Goal: Task Accomplishment & Management: Complete application form

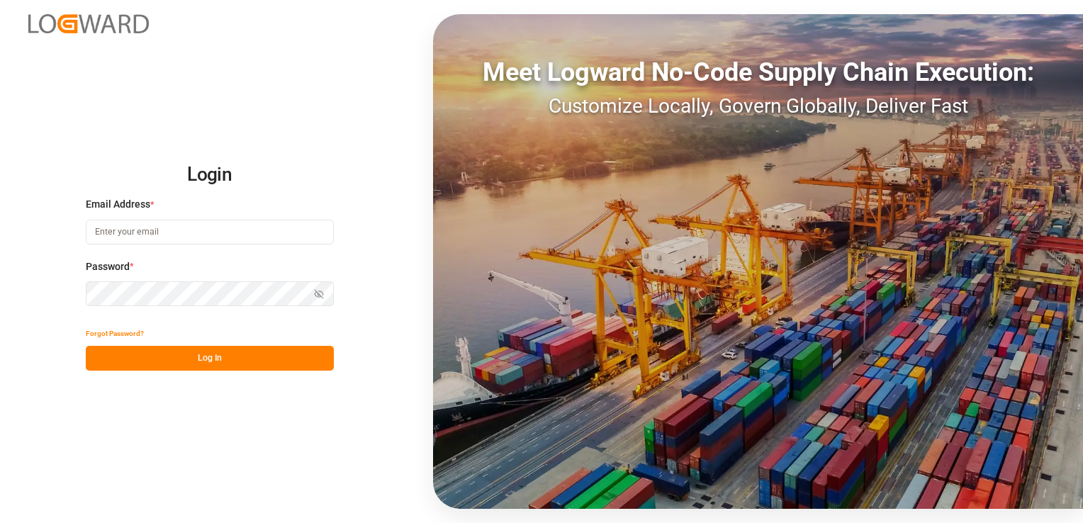
click at [175, 231] on input at bounding box center [210, 232] width 248 height 25
paste input "[EMAIL_ADDRESS][DOMAIN_NAME]"
type input "[EMAIL_ADDRESS][DOMAIN_NAME]"
click at [314, 299] on button "Show password" at bounding box center [319, 293] width 30 height 25
click at [213, 359] on button "Log In" at bounding box center [210, 358] width 248 height 25
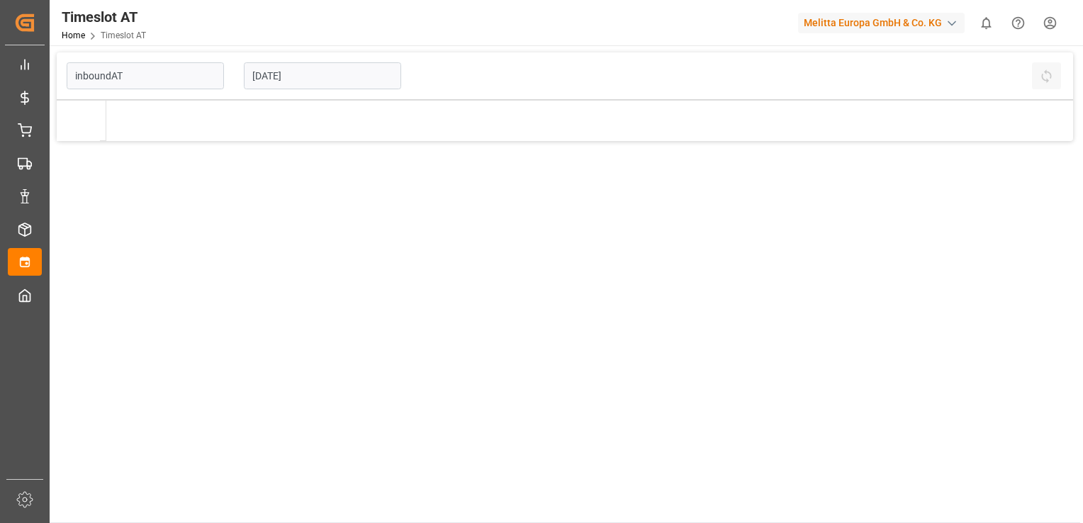
type input "Inbound AT"
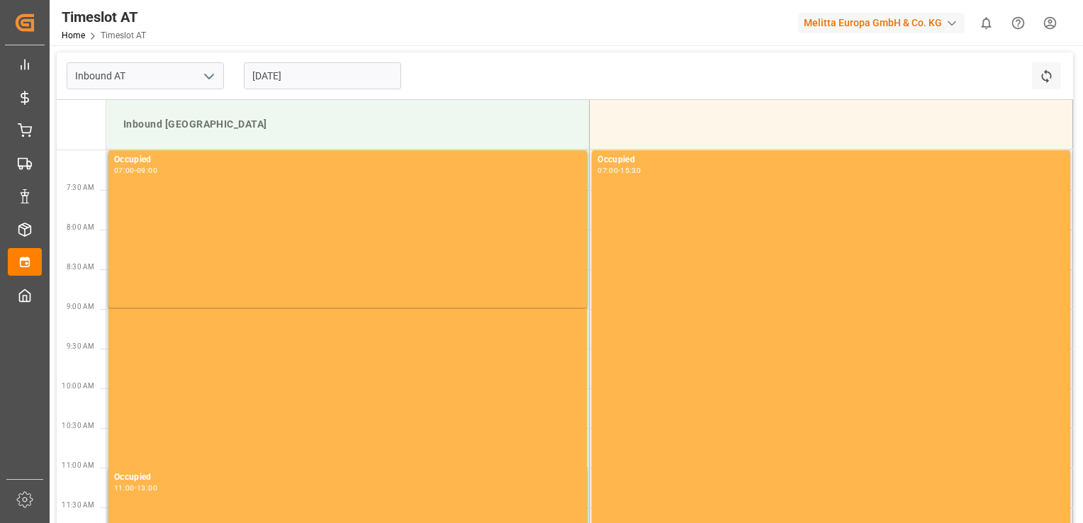
click at [327, 79] on input "[DATE]" at bounding box center [322, 75] width 157 height 27
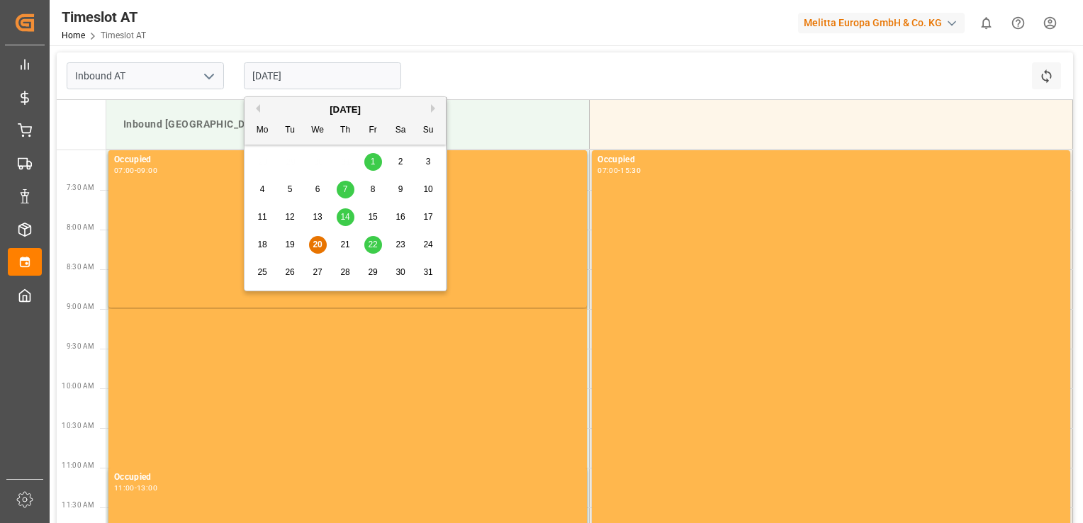
click at [254, 271] on div "25" at bounding box center [263, 272] width 18 height 17
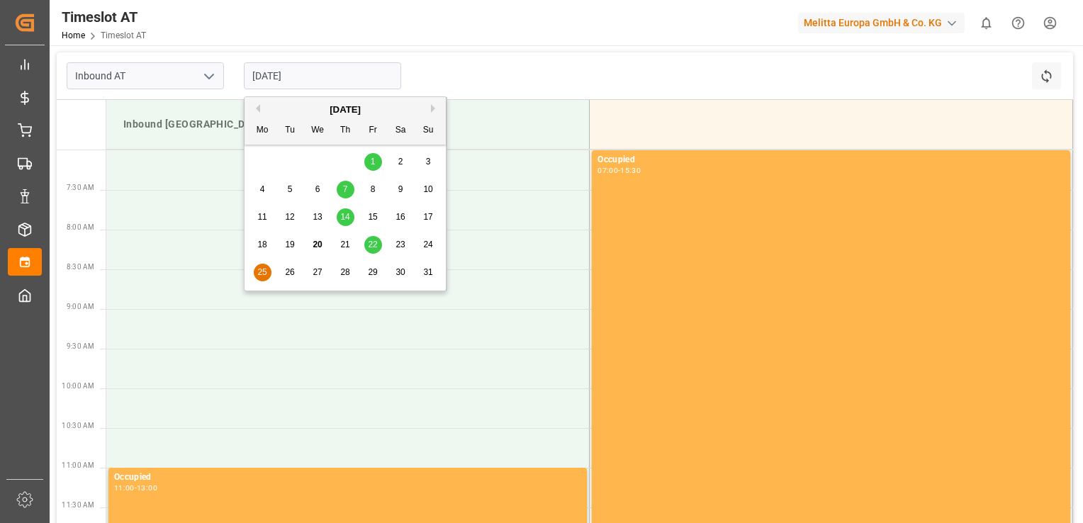
click at [283, 66] on input "[DATE]" at bounding box center [322, 75] width 157 height 27
click at [292, 278] on div "26" at bounding box center [290, 272] width 18 height 17
type input "[DATE]"
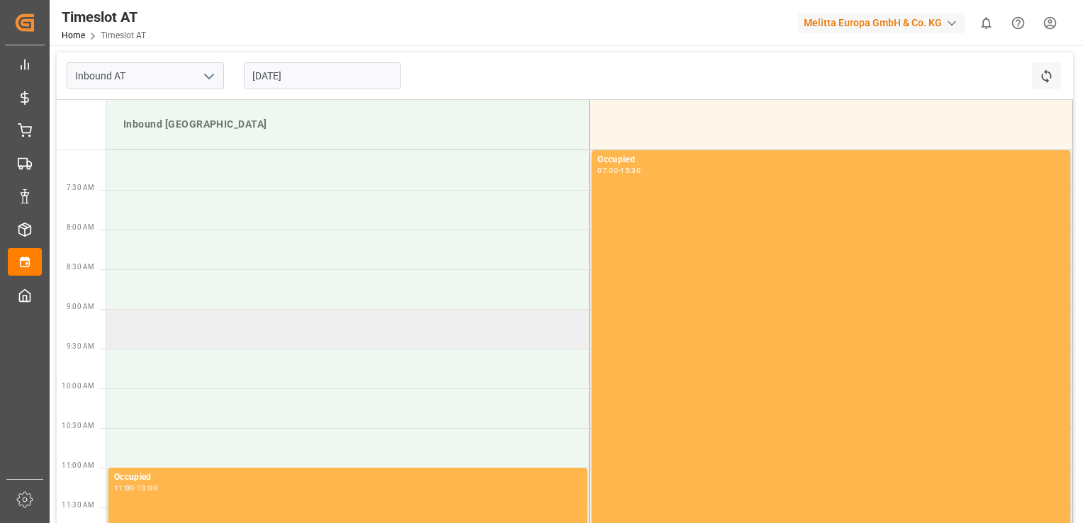
click at [252, 335] on td at bounding box center [347, 329] width 483 height 40
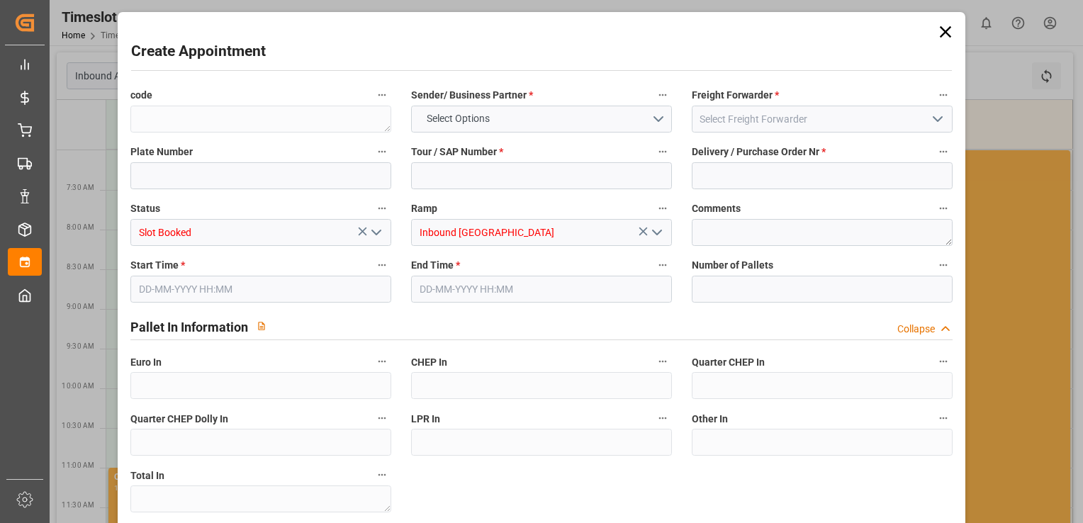
type input "0"
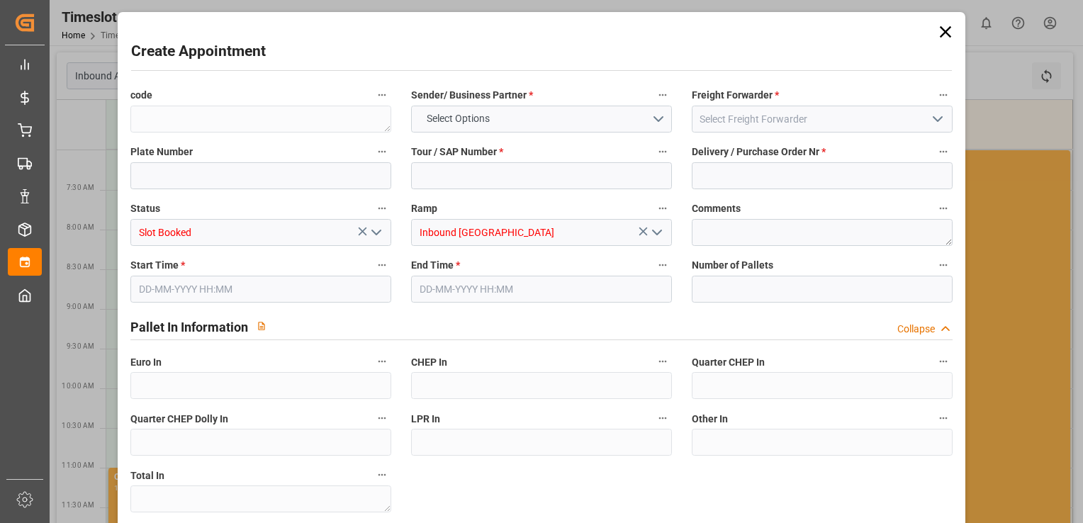
type input "0"
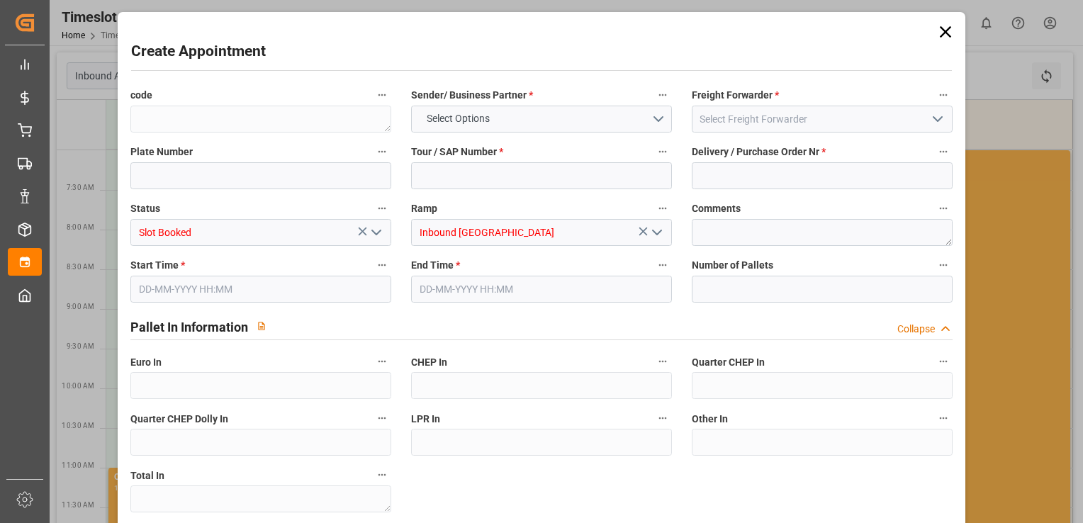
type input "0"
type input "[DATE] 09:00"
type input "[DATE] 11:00"
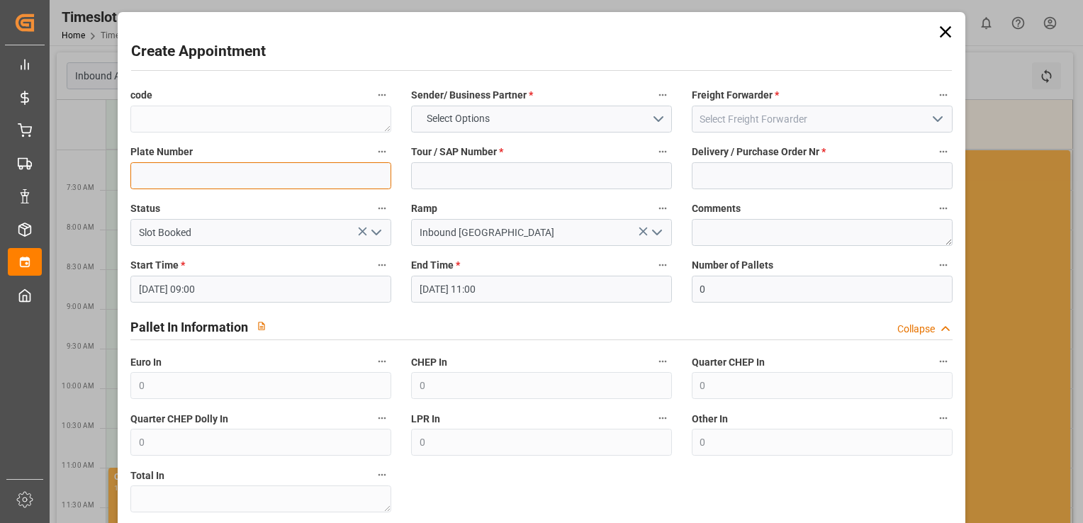
click at [328, 177] on input at bounding box center [260, 175] width 261 height 27
paste input "NO226AH"
click at [140, 174] on input "NO226AH" at bounding box center [260, 175] width 261 height 27
paste input "GDA2668C"
type input "GDA2668C/NO226AH"
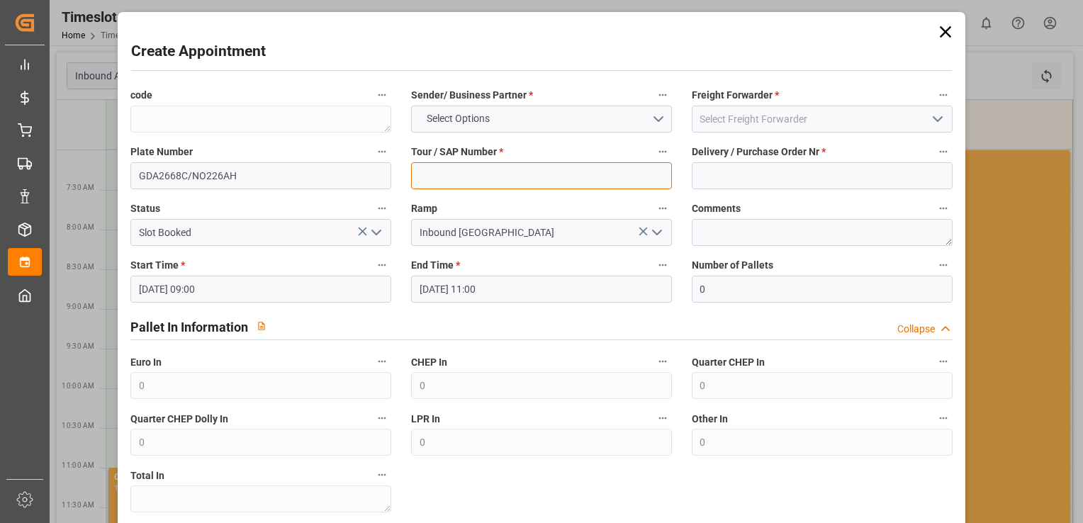
drag, startPoint x: 508, startPoint y: 177, endPoint x: 505, endPoint y: 10, distance: 166.6
click at [508, 177] on input at bounding box center [541, 175] width 261 height 27
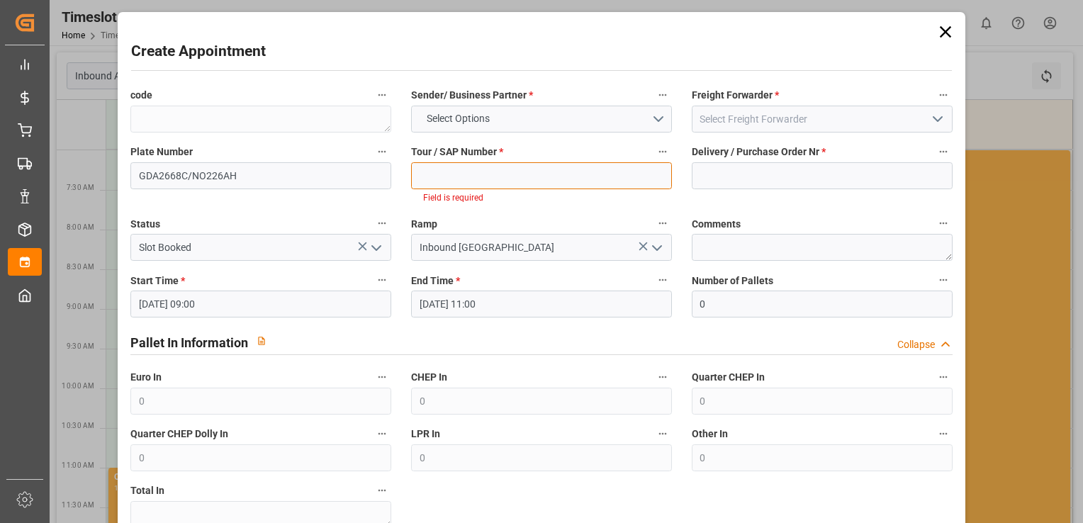
paste input "62042167"
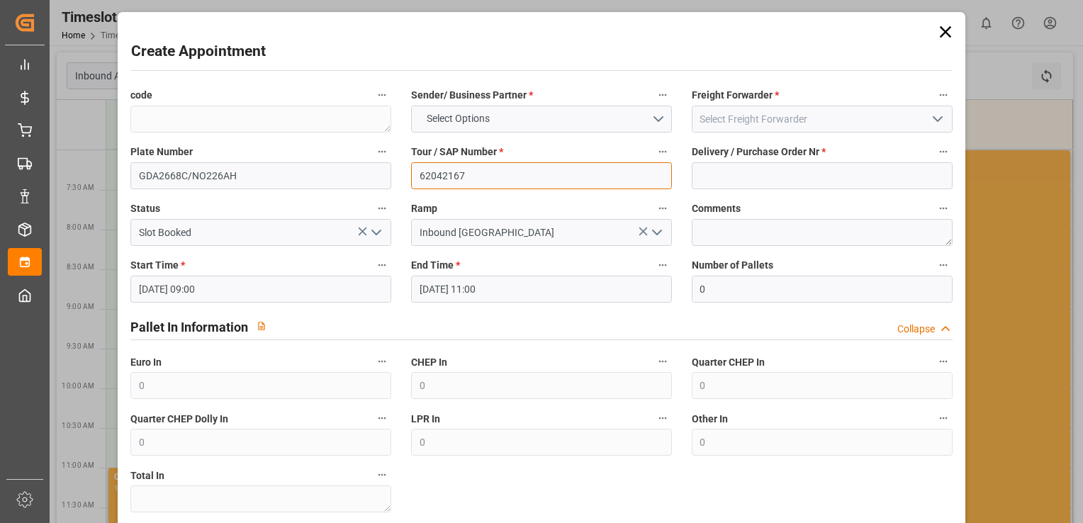
type input "62042167"
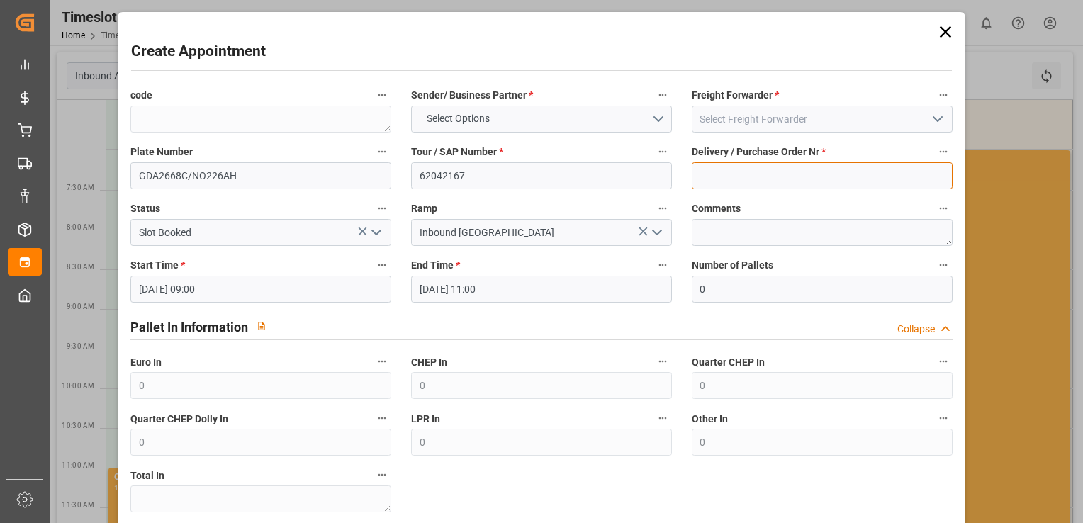
click at [730, 172] on input at bounding box center [822, 175] width 261 height 27
paste input "488999"
type input "488999"
click at [550, 101] on label "Sender/ Business Partner *" at bounding box center [541, 96] width 261 height 20
click at [654, 101] on button "Sender/ Business Partner *" at bounding box center [663, 95] width 18 height 18
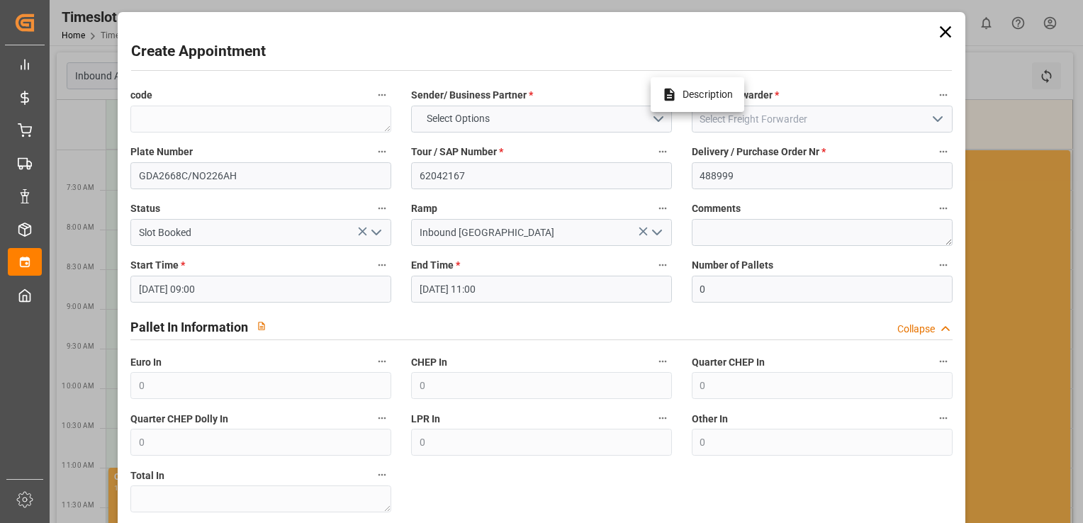
click at [550, 116] on div at bounding box center [541, 261] width 1083 height 523
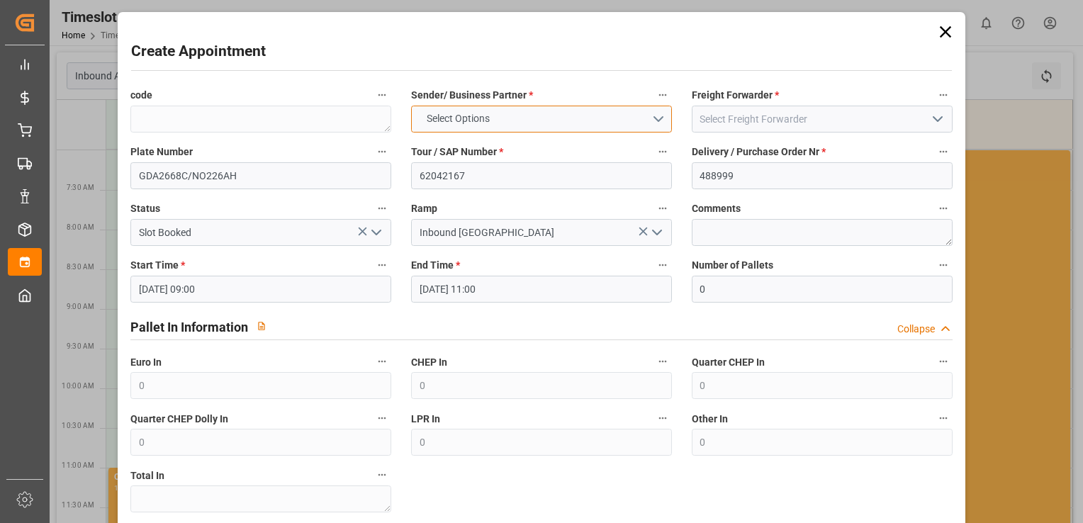
click at [655, 115] on button "Select Options" at bounding box center [541, 119] width 261 height 27
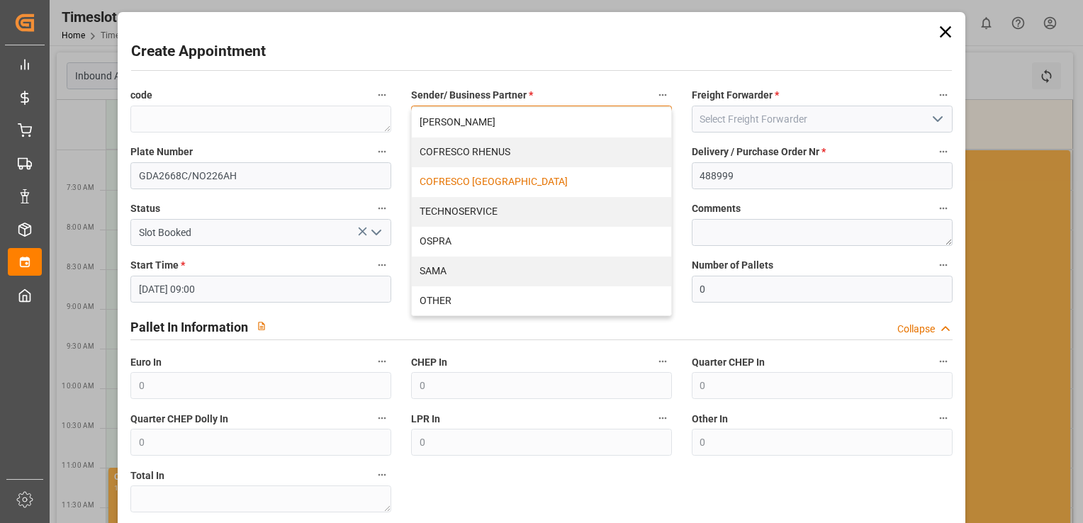
click at [520, 180] on div "COFRESCO [GEOGRAPHIC_DATA]" at bounding box center [541, 182] width 259 height 30
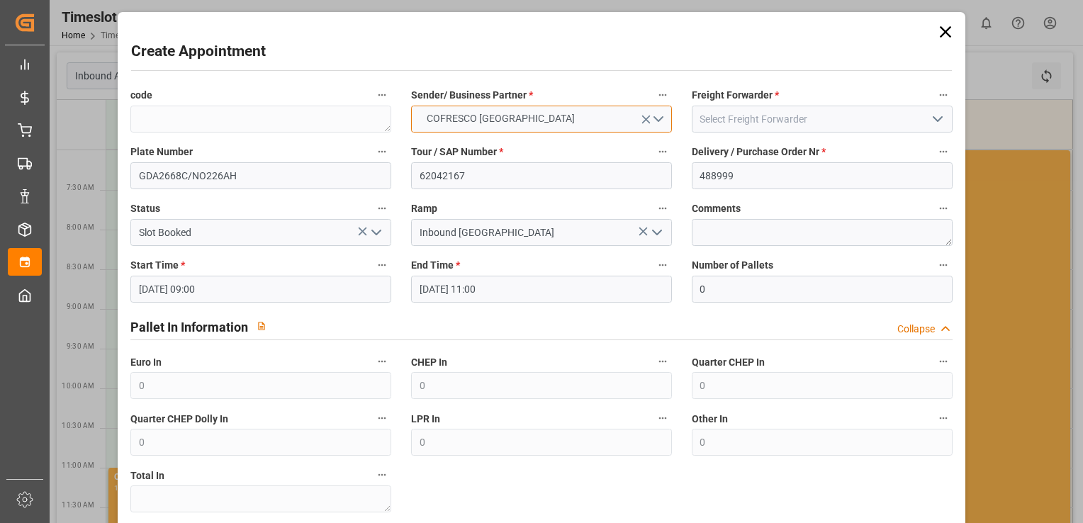
click at [594, 117] on button "COFRESCO [GEOGRAPHIC_DATA]" at bounding box center [541, 119] width 261 height 27
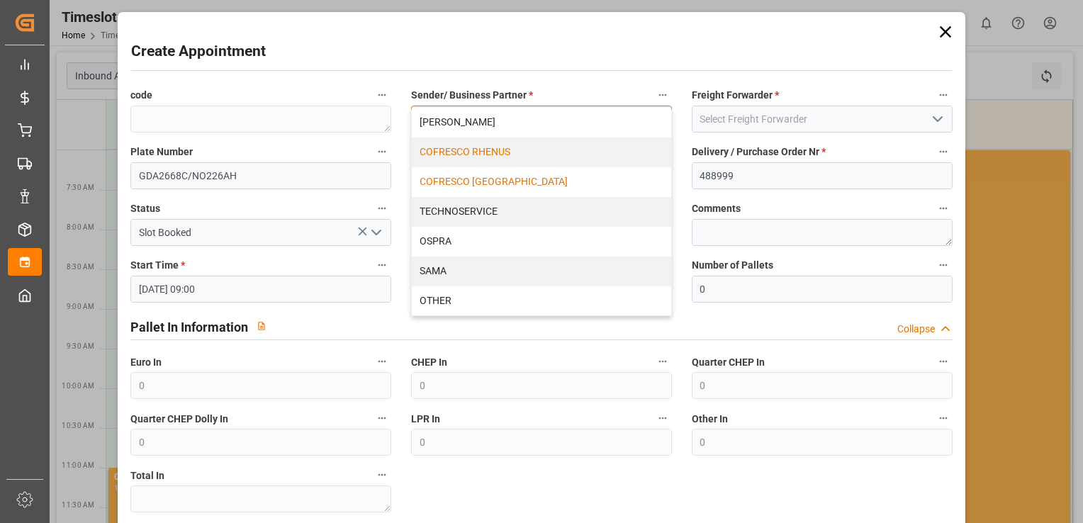
click at [571, 149] on div "COFRESCO RHENUS" at bounding box center [541, 153] width 259 height 30
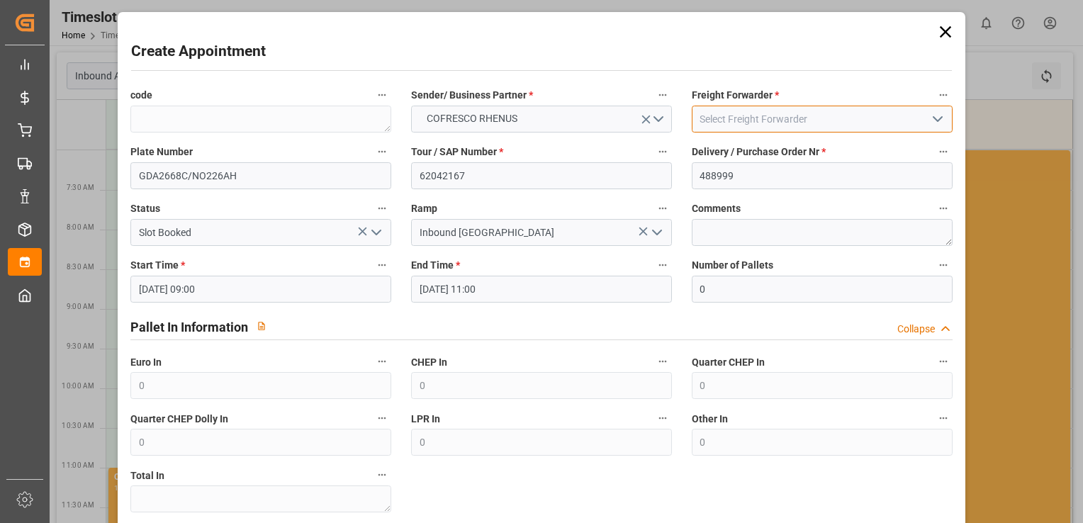
click at [791, 121] on input at bounding box center [822, 119] width 261 height 27
click at [922, 121] on input at bounding box center [822, 119] width 261 height 27
click at [934, 113] on icon "open menu" at bounding box center [937, 119] width 17 height 17
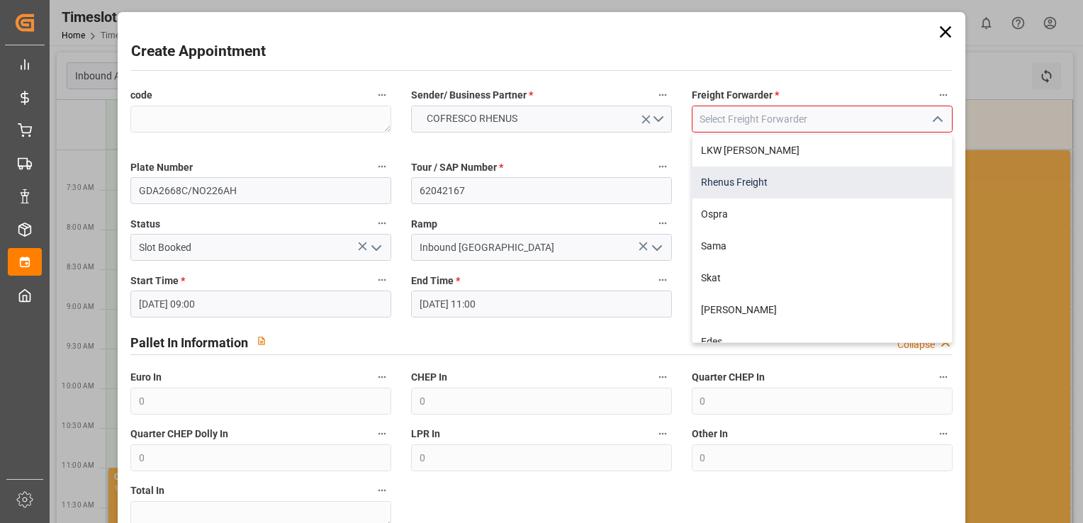
click at [787, 184] on div "Rhenus Freight" at bounding box center [822, 183] width 259 height 32
type input "Rhenus Freight"
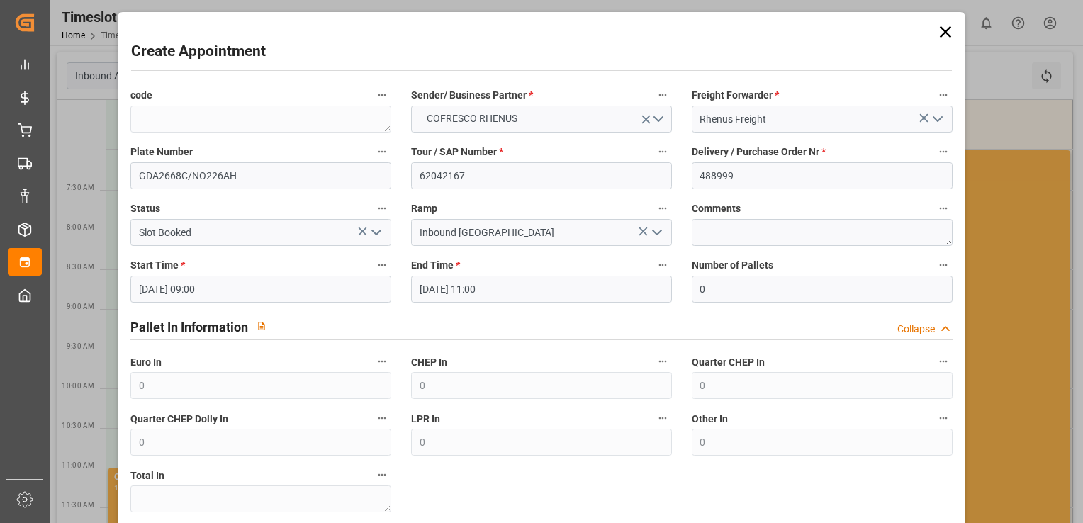
scroll to position [281, 0]
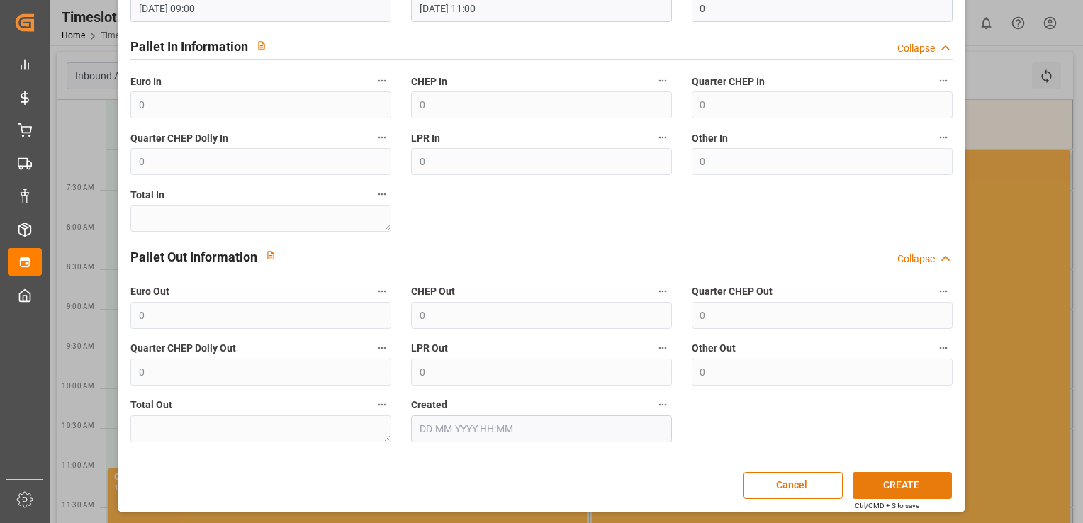
click at [891, 485] on button "CREATE" at bounding box center [902, 485] width 99 height 27
